Goal: Task Accomplishment & Management: Manage account settings

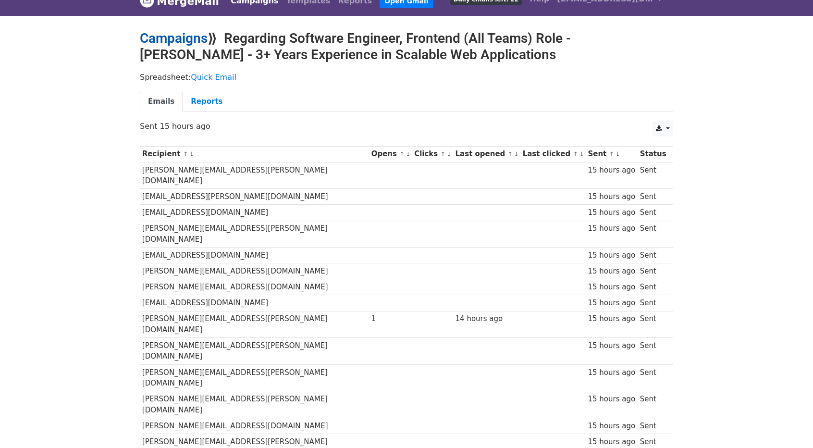
click at [179, 34] on link "Campaigns" at bounding box center [174, 38] width 68 height 16
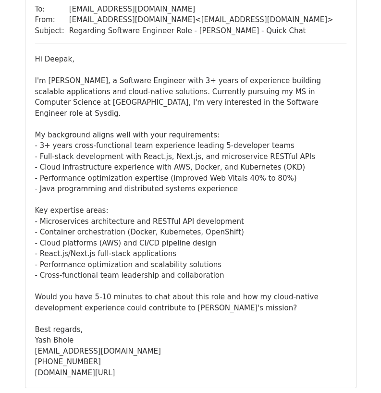
scroll to position [1781, 0]
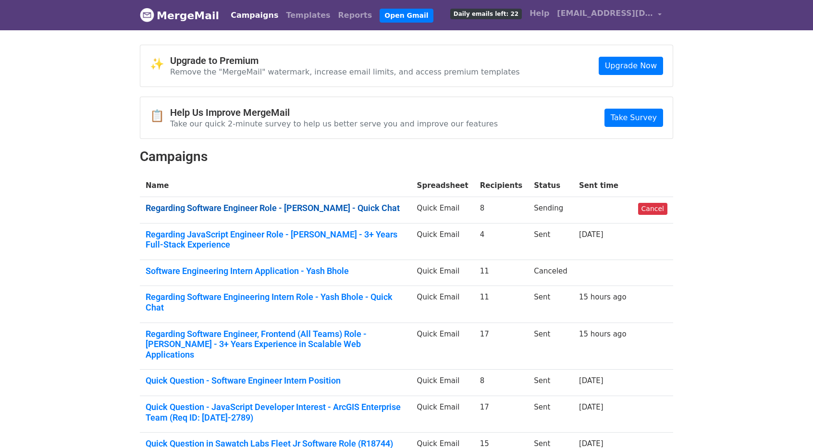
click at [245, 204] on link "Regarding Software Engineer Role - [PERSON_NAME] - Quick Chat" at bounding box center [276, 208] width 260 height 11
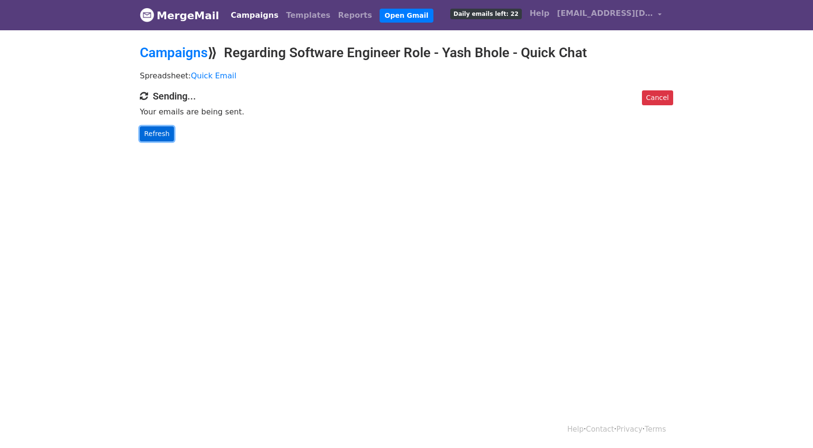
click at [167, 135] on link "Refresh" at bounding box center [157, 133] width 34 height 15
click at [155, 131] on link "Refresh" at bounding box center [157, 133] width 34 height 15
click at [159, 138] on link "Refresh" at bounding box center [157, 133] width 34 height 15
click at [197, 48] on link "Campaigns" at bounding box center [174, 53] width 68 height 16
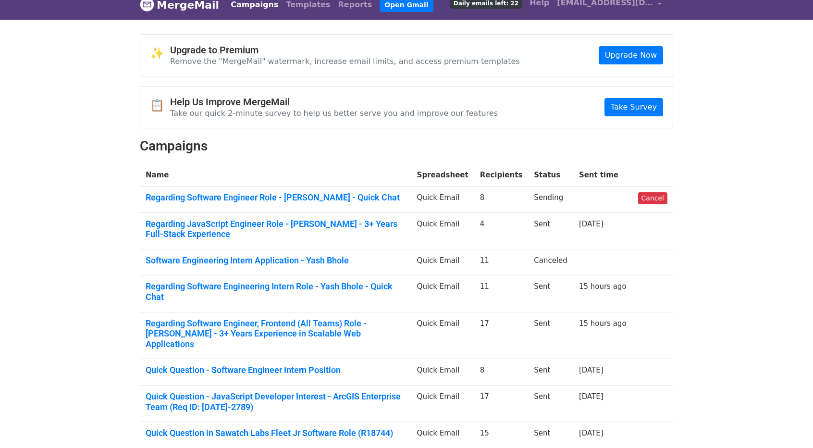
scroll to position [12, 0]
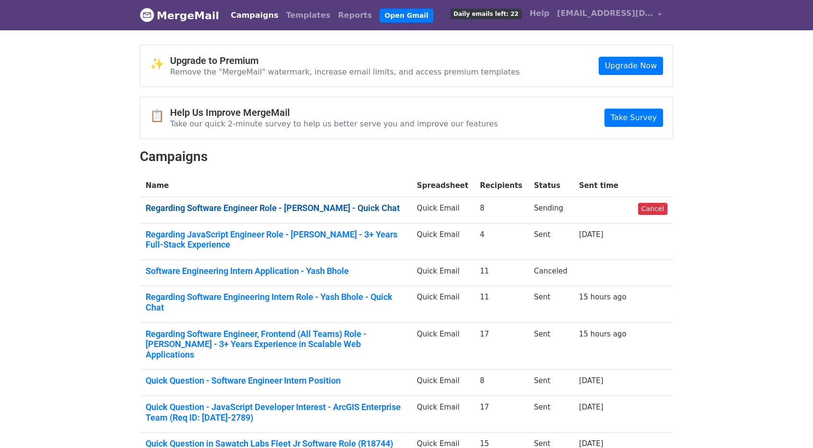
click at [212, 208] on link "Regarding Software Engineer Role - [PERSON_NAME] - Quick Chat" at bounding box center [276, 208] width 260 height 11
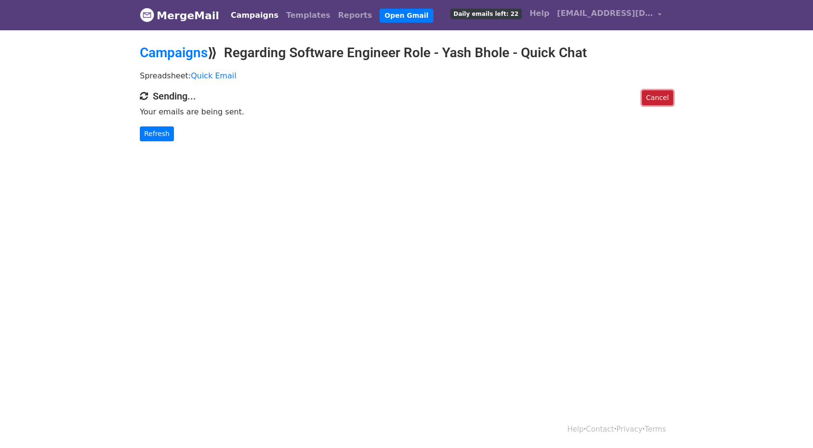
click at [668, 100] on link "Cancel" at bounding box center [657, 97] width 31 height 15
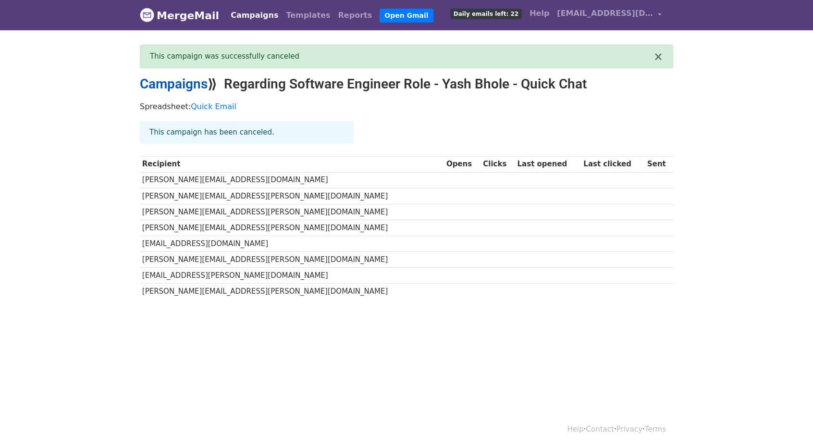
click at [188, 87] on link "Campaigns" at bounding box center [174, 84] width 68 height 16
